Goal: Navigation & Orientation: Find specific page/section

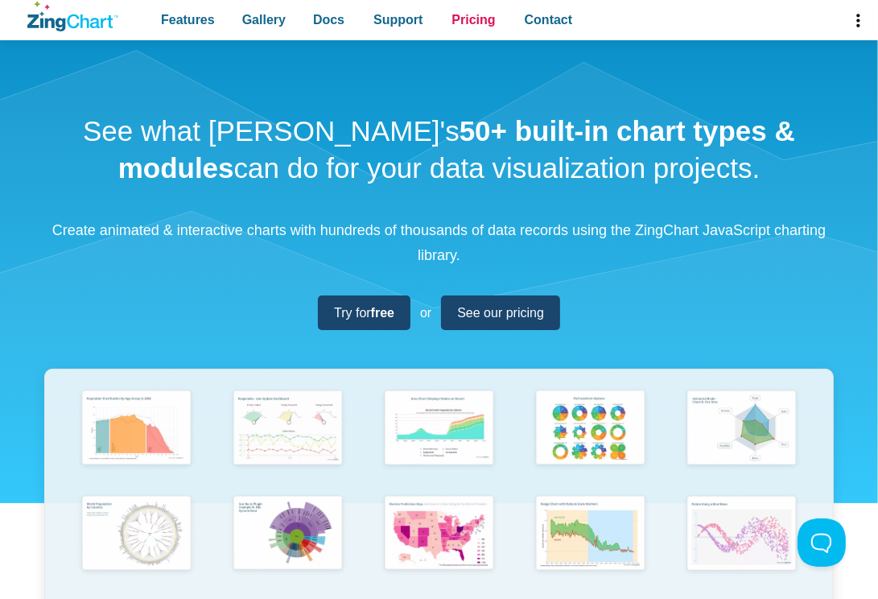
click at [452, 18] on span "Pricing" at bounding box center [473, 20] width 43 height 22
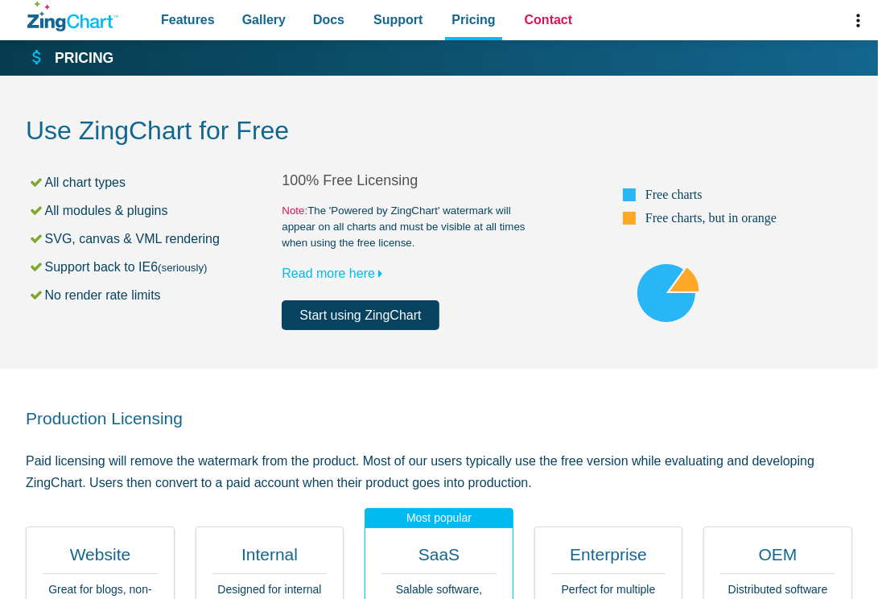
click at [535, 9] on span "Contact" at bounding box center [549, 20] width 48 height 22
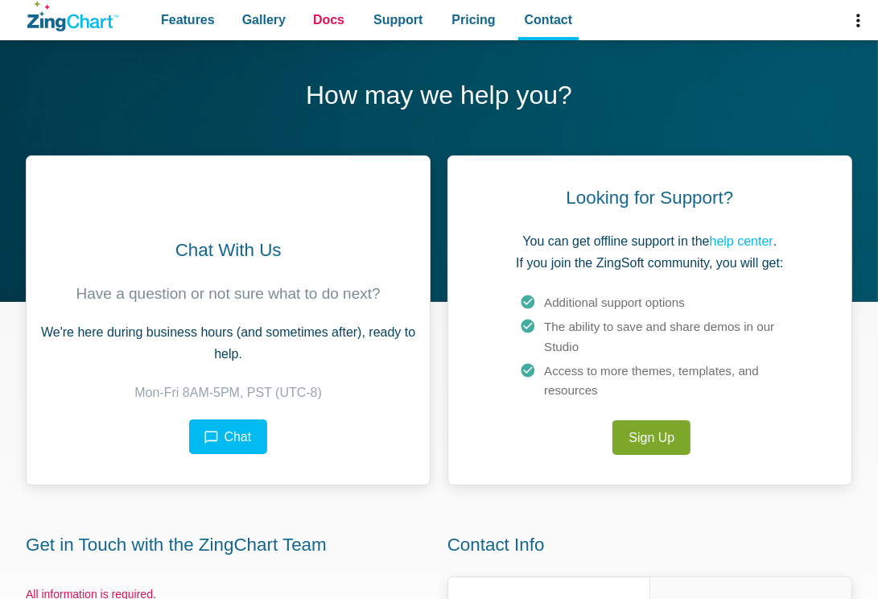
click at [323, 19] on span "Docs" at bounding box center [328, 20] width 31 height 22
click at [181, 20] on span "Features" at bounding box center [188, 20] width 54 height 22
